Goal: Information Seeking & Learning: Understand process/instructions

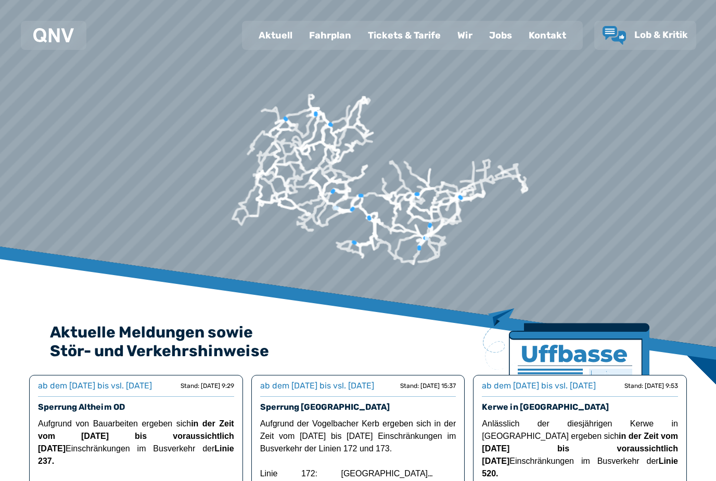
click at [271, 39] on div "Aktuell" at bounding box center [275, 35] width 50 height 27
select select "*"
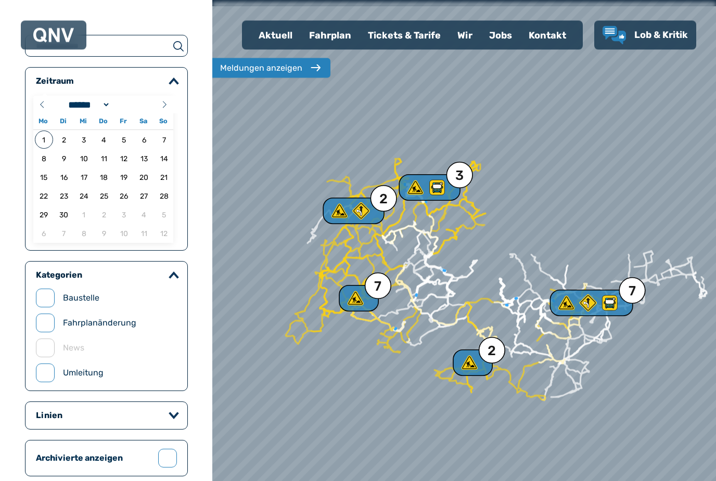
scroll to position [66, 0]
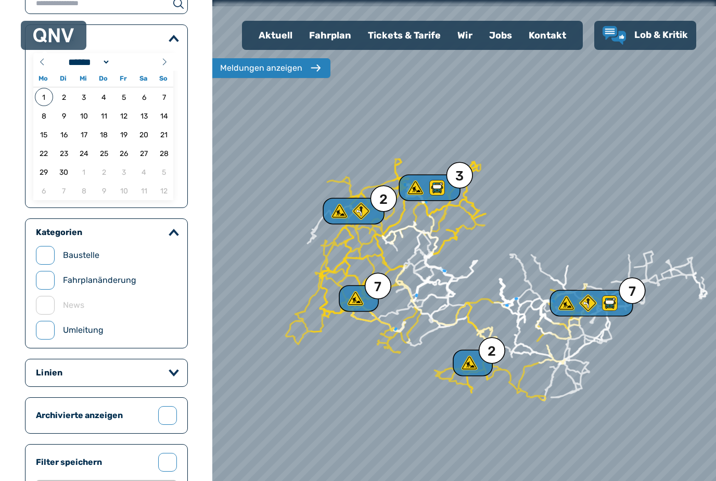
click at [169, 373] on div "Linien" at bounding box center [106, 373] width 141 height 10
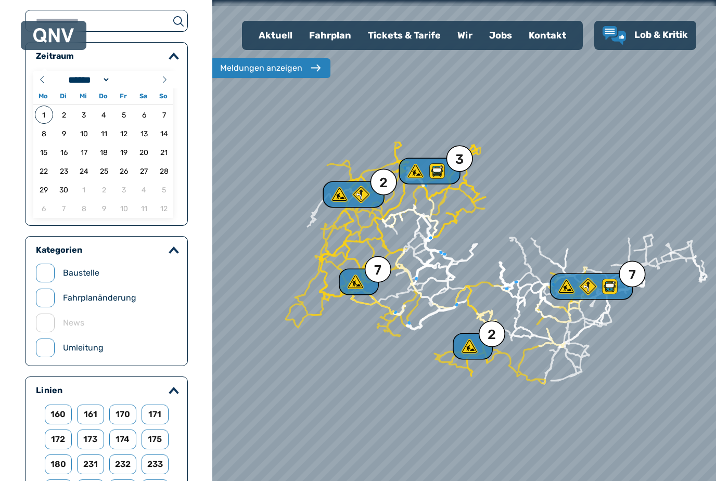
scroll to position [0, 0]
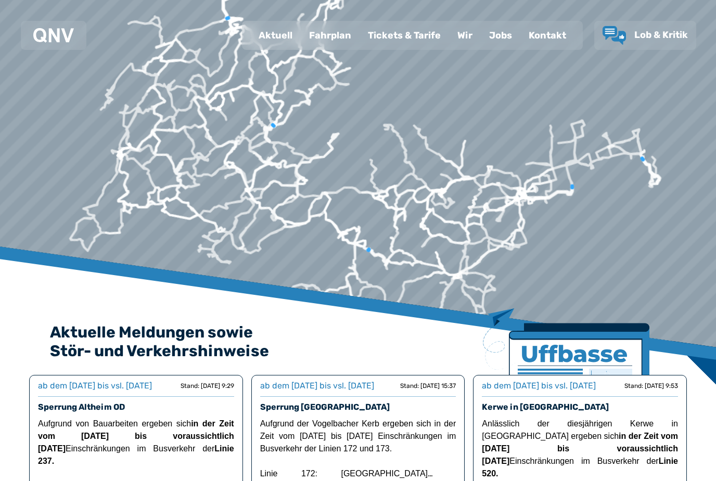
click at [329, 25] on div "Fahrplan" at bounding box center [330, 35] width 59 height 27
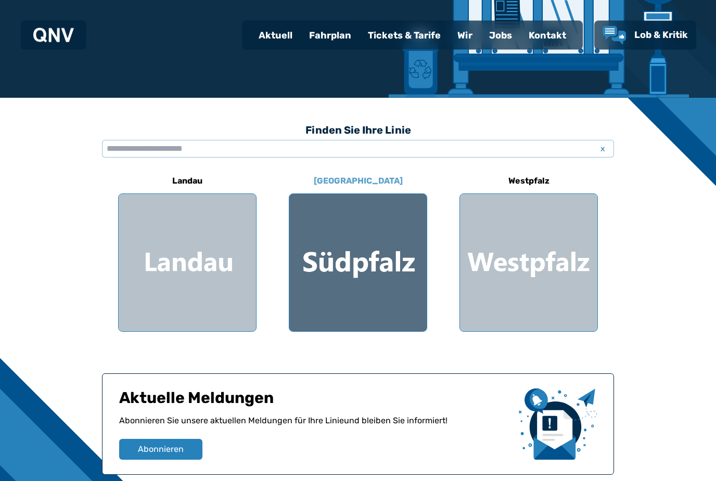
scroll to position [199, 0]
click at [392, 280] on div at bounding box center [357, 262] width 137 height 137
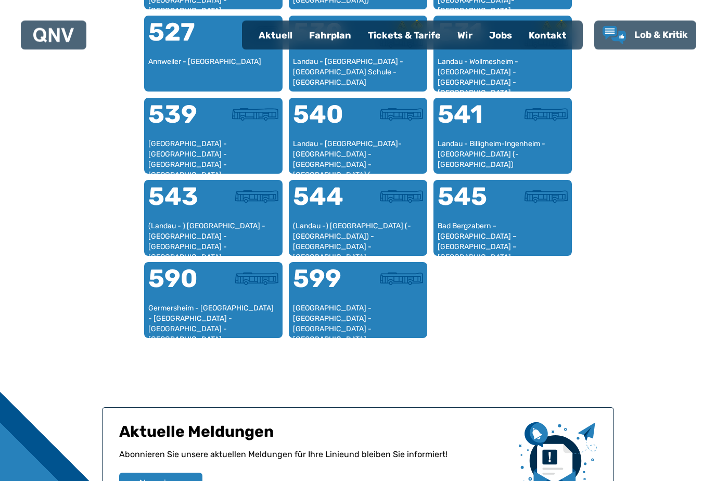
scroll to position [940, 0]
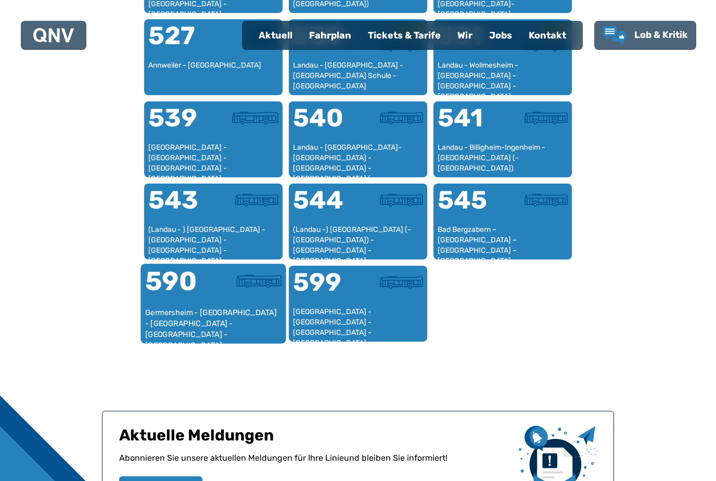
click at [170, 295] on div "590" at bounding box center [179, 287] width 68 height 39
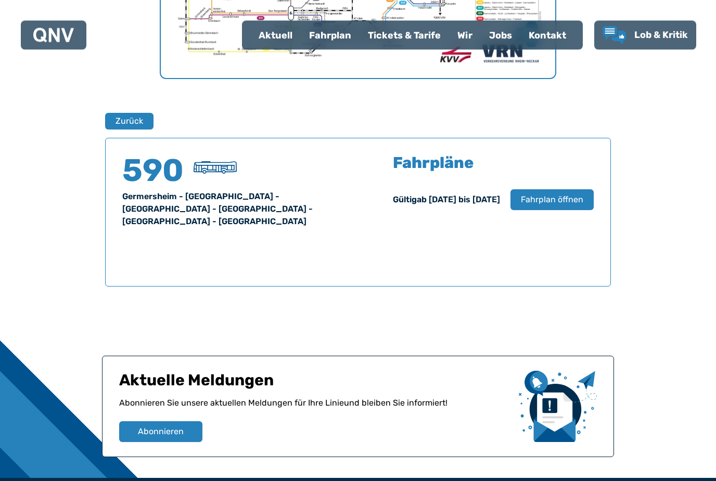
scroll to position [596, 0]
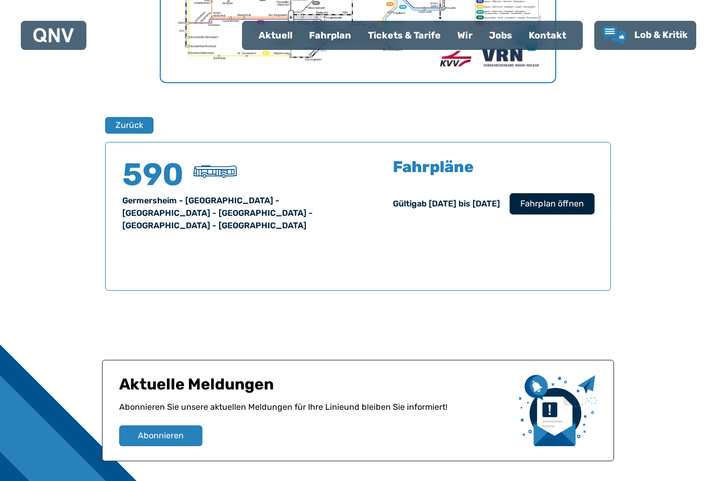
click at [556, 206] on span "Fahrplan öffnen" at bounding box center [551, 204] width 63 height 12
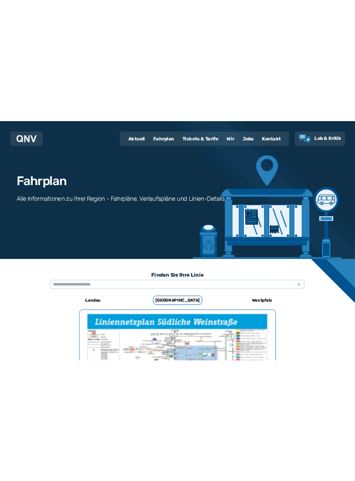
scroll to position [0, 0]
